Goal: Find specific page/section: Find specific page/section

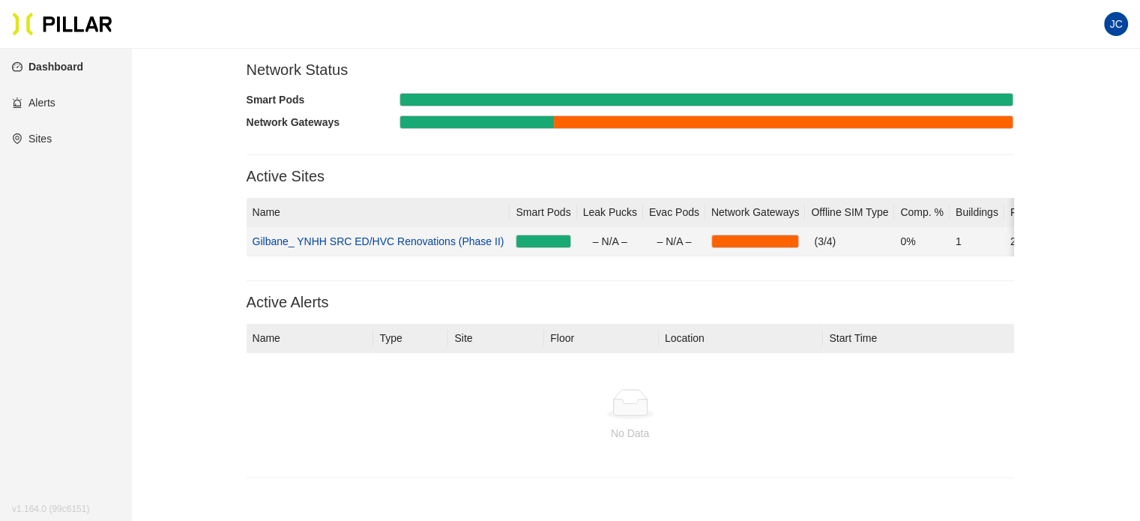
click at [449, 235] on link "Gilbane_ YNHH SRC ED/HVC Renovations (Phase II)" at bounding box center [379, 241] width 252 height 12
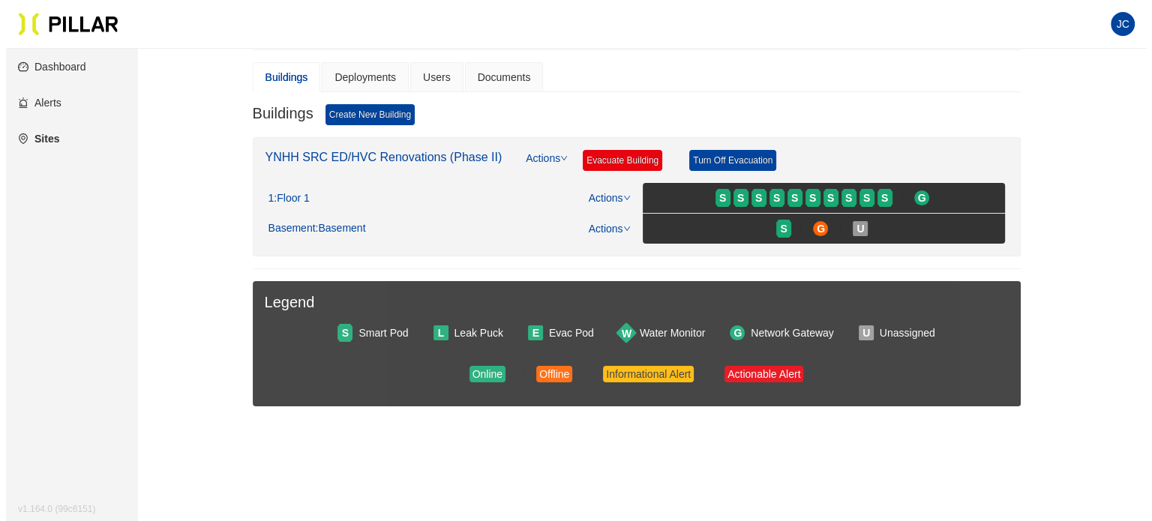
scroll to position [150, 0]
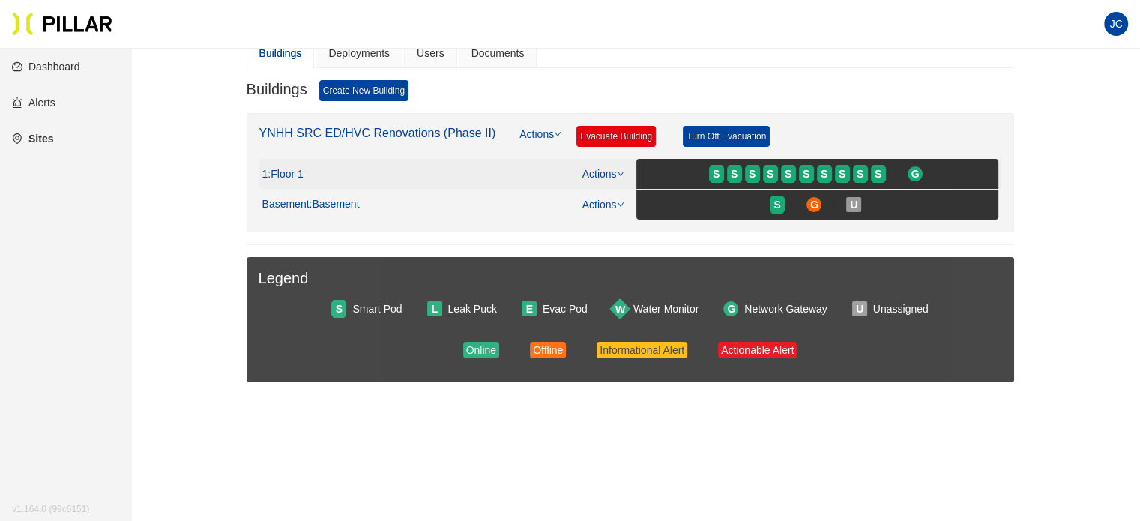
click at [288, 172] on span ": Floor 1" at bounding box center [285, 174] width 35 height 13
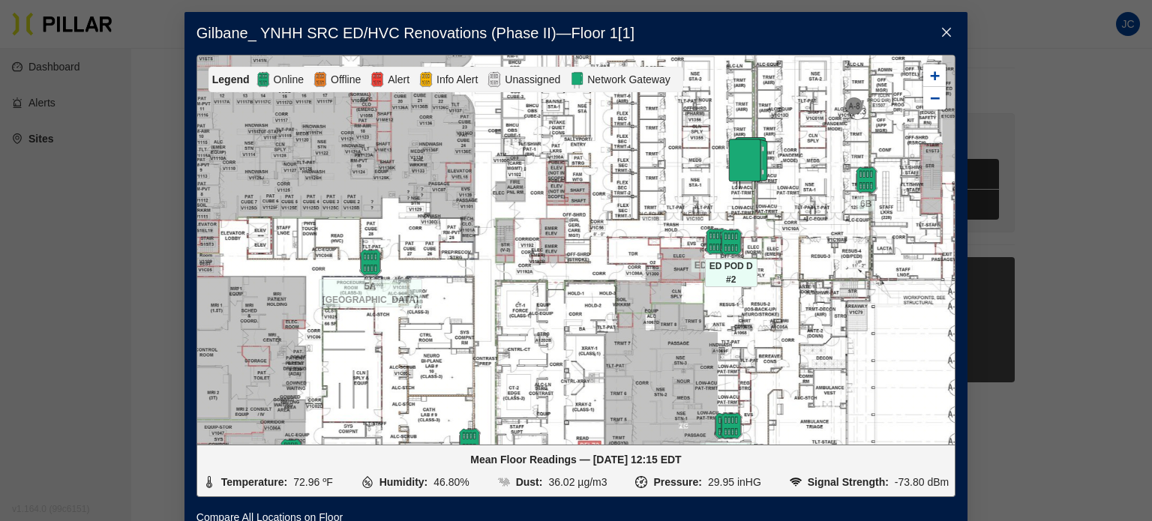
click at [744, 238] on div at bounding box center [731, 242] width 52 height 27
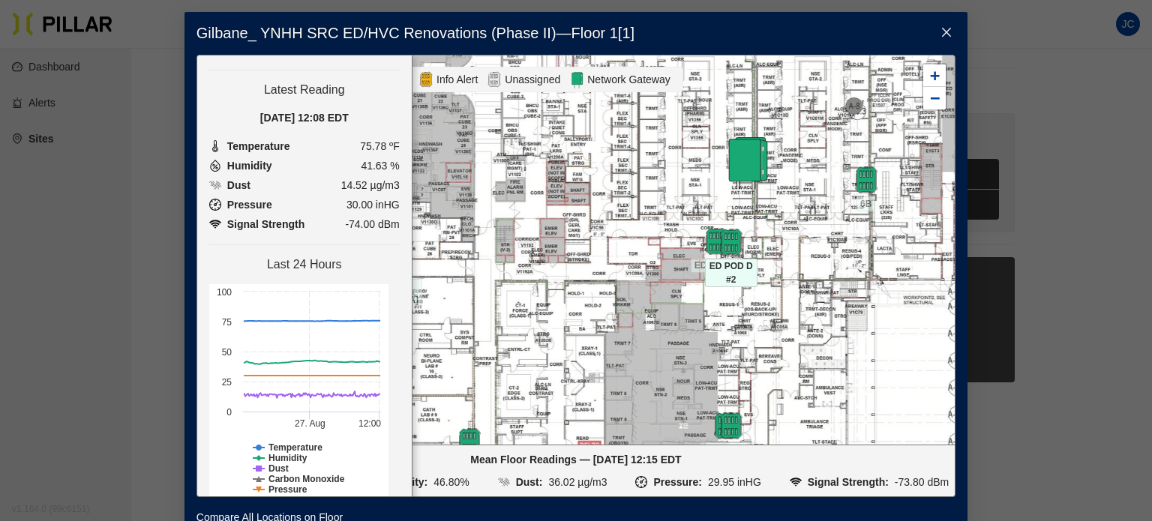
scroll to position [140, 0]
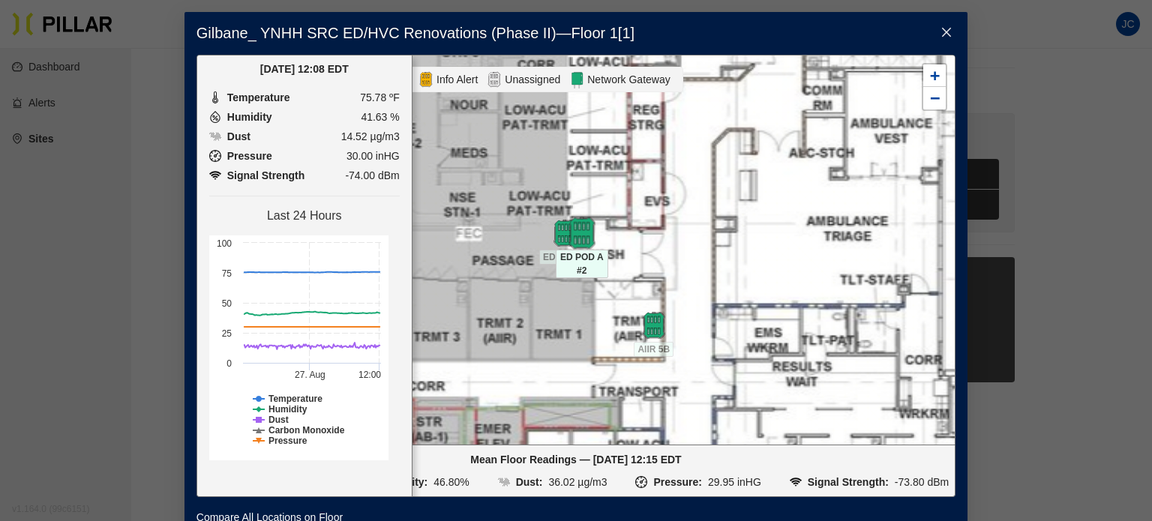
click at [579, 236] on img at bounding box center [581, 233] width 32 height 32
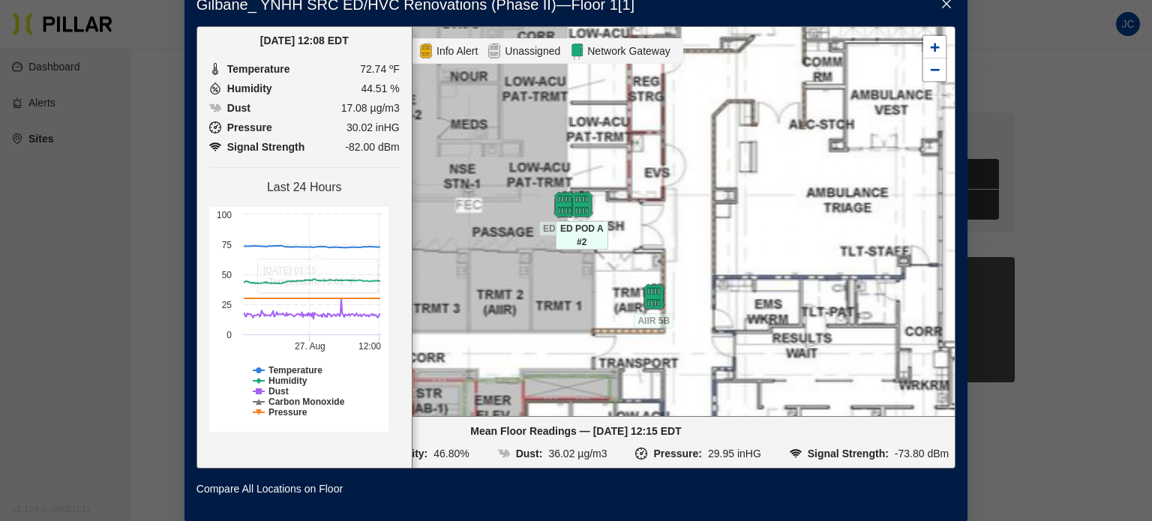
click at [996, 108] on div "Gilbane_ YNHH SRC ED/HVC Renovations (Phase II) — Floor 1 [ 1 ] ED POD A #2 / (…" at bounding box center [576, 260] width 1152 height 521
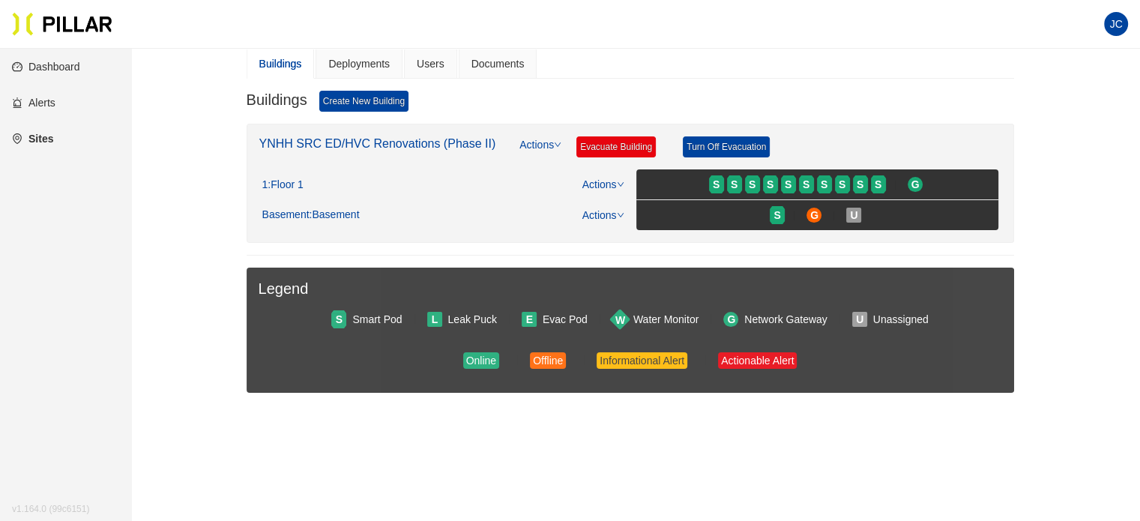
scroll to position [150, 0]
